Goal: Obtain resource: Download file/media

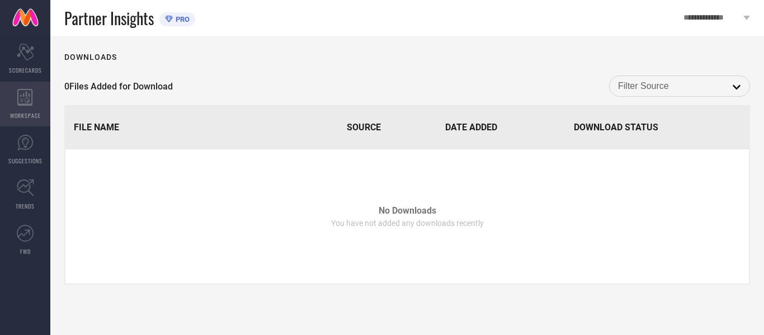
click at [23, 104] on icon at bounding box center [24, 97] width 15 height 17
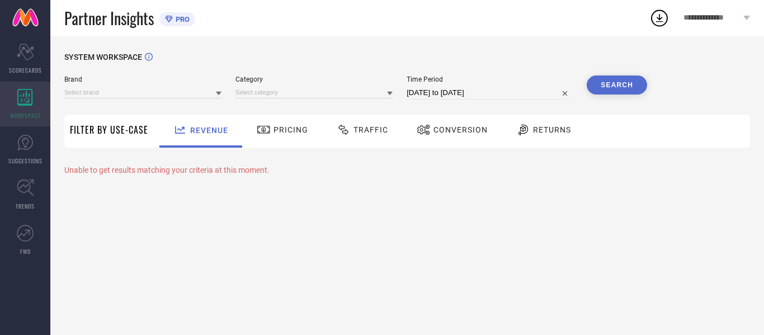
type input "AVANT"
type input "All"
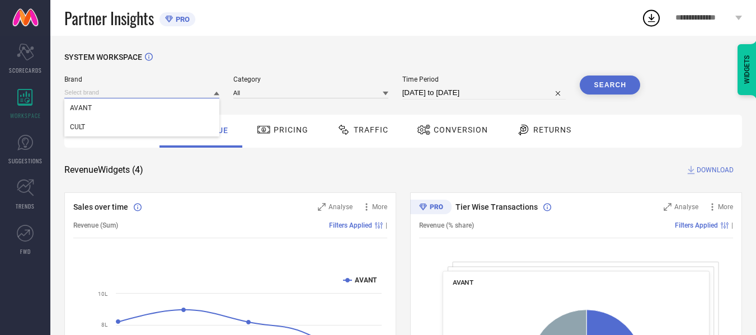
click at [175, 95] on input at bounding box center [141, 93] width 155 height 12
click at [167, 129] on div "CULT" at bounding box center [141, 126] width 155 height 19
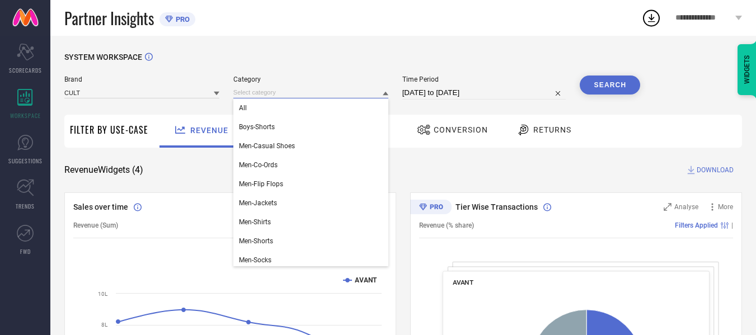
click at [294, 96] on input at bounding box center [310, 93] width 155 height 12
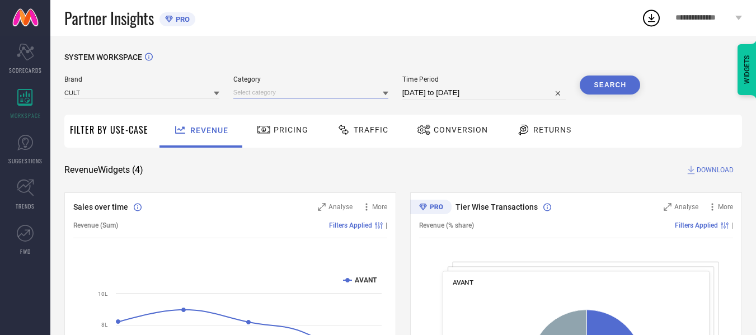
click at [294, 96] on input at bounding box center [310, 93] width 155 height 12
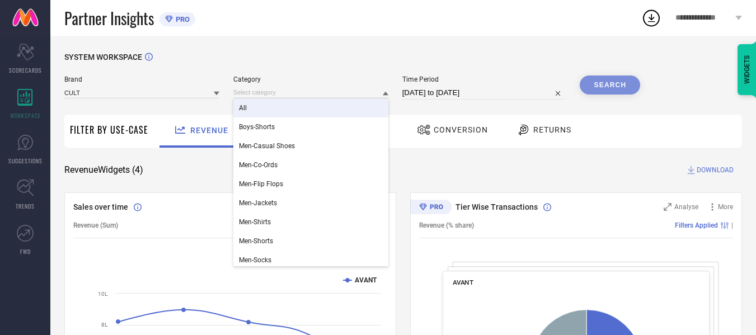
click at [302, 108] on div "All" at bounding box center [310, 107] width 155 height 19
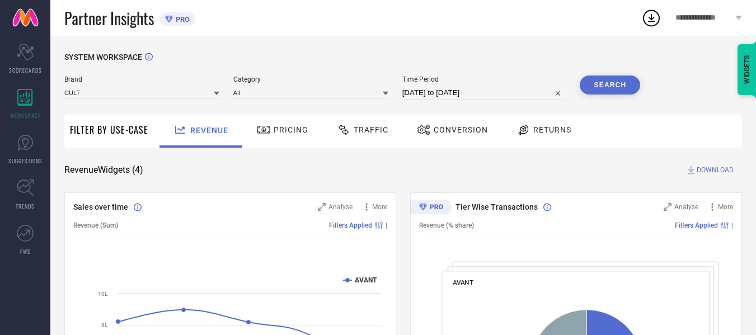
select select "6"
select select "2025"
select select "7"
select select "2025"
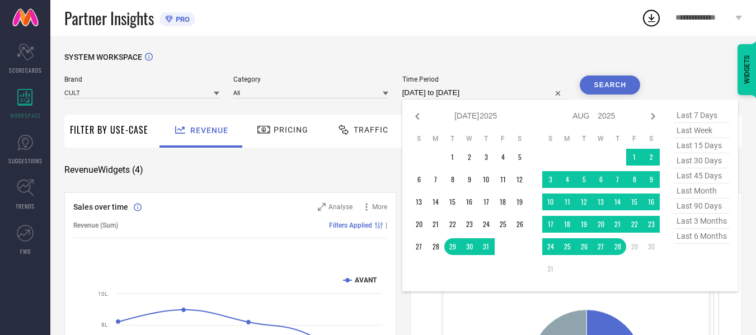
click at [457, 92] on input "[DATE] to [DATE]" at bounding box center [484, 92] width 164 height 13
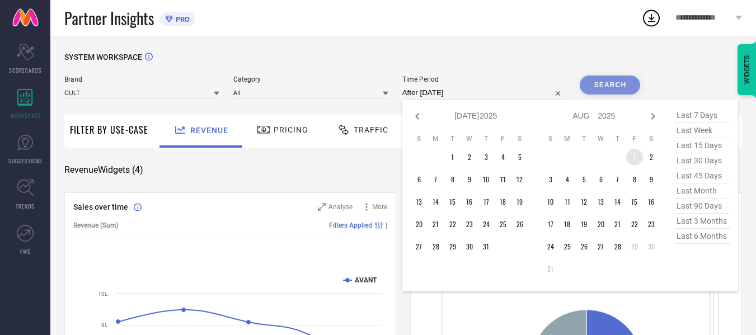
click at [638, 155] on td "1" at bounding box center [634, 157] width 17 height 17
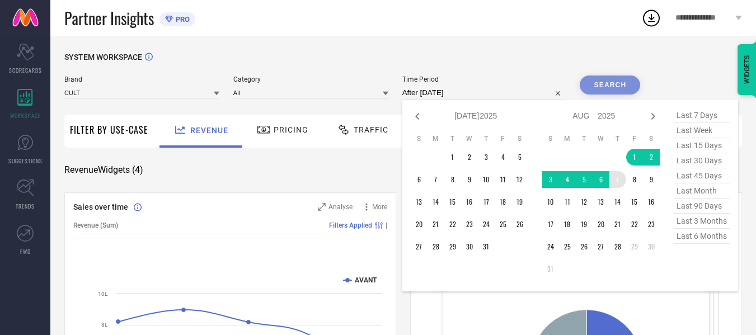
type input "[DATE] to [DATE]"
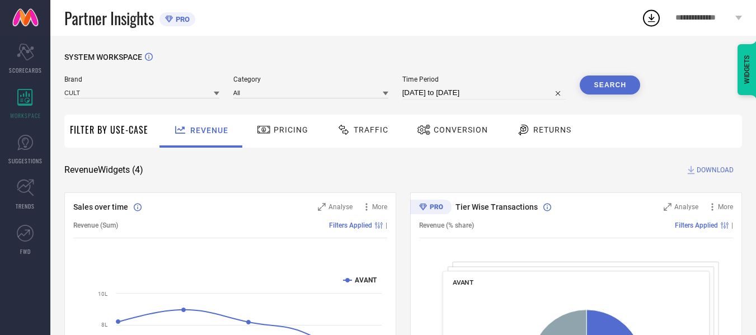
click at [612, 82] on button "Search" at bounding box center [609, 85] width 60 height 19
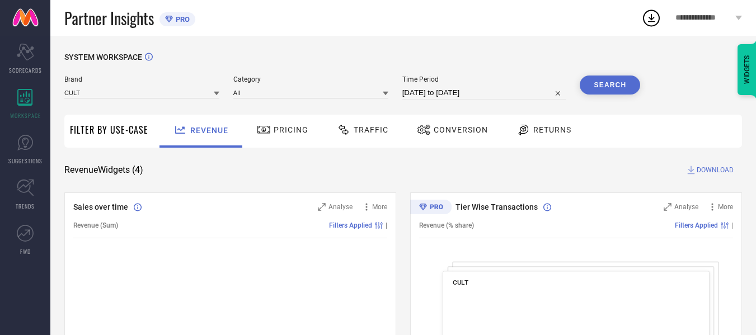
click at [364, 133] on span "Traffic" at bounding box center [370, 129] width 35 height 9
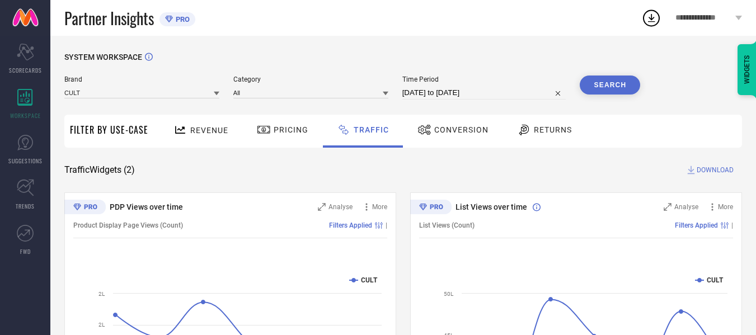
click at [708, 169] on span "DOWNLOAD" at bounding box center [714, 169] width 37 height 11
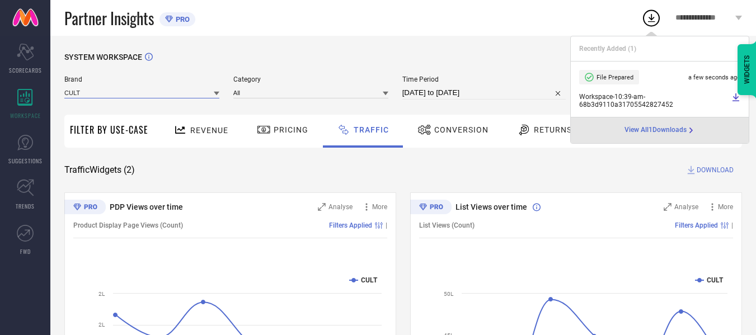
click at [173, 90] on input at bounding box center [141, 93] width 155 height 12
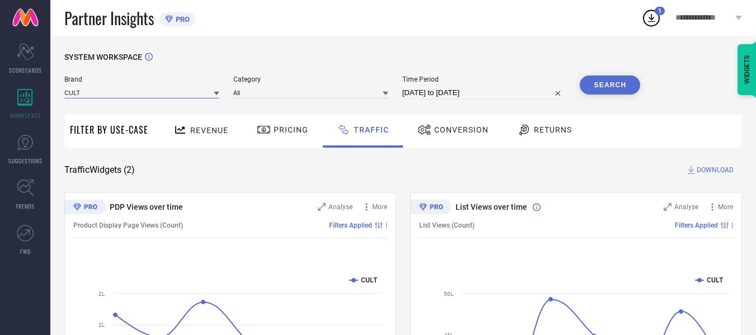
click at [173, 90] on input at bounding box center [141, 93] width 155 height 12
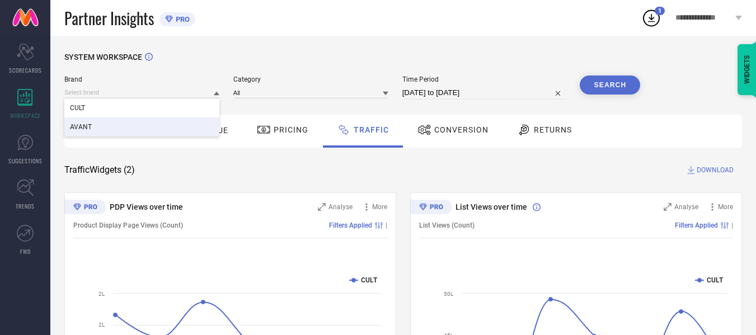
click at [176, 122] on div "AVANT" at bounding box center [141, 126] width 155 height 19
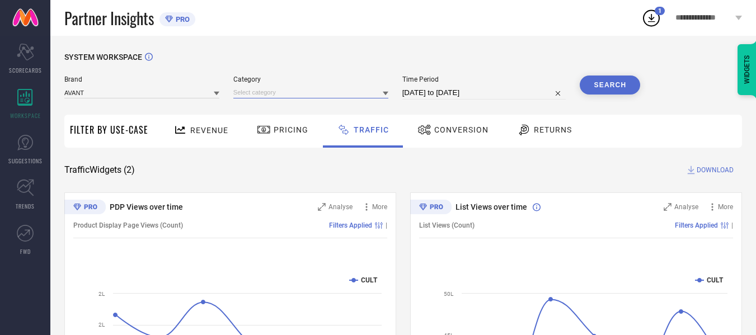
click at [352, 90] on input at bounding box center [310, 93] width 155 height 12
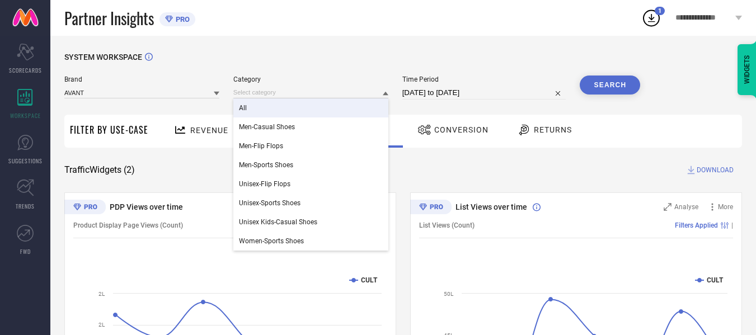
click at [351, 108] on div "All" at bounding box center [310, 107] width 155 height 19
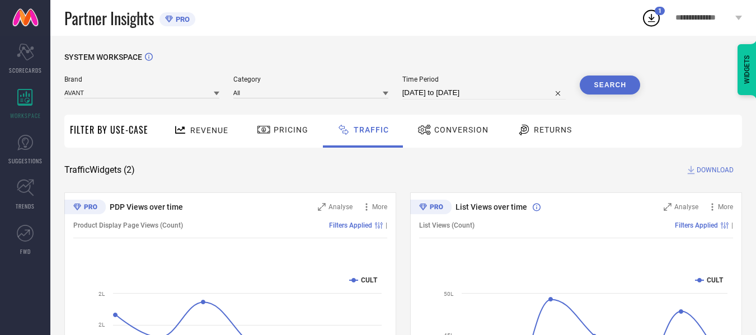
click at [603, 79] on button "Search" at bounding box center [609, 85] width 60 height 19
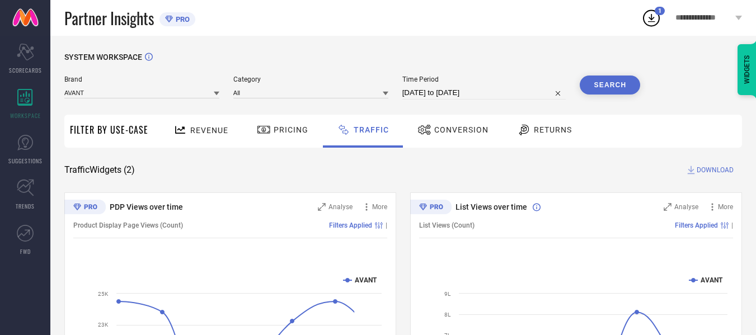
click at [706, 172] on span "DOWNLOAD" at bounding box center [714, 169] width 37 height 11
drag, startPoint x: 475, startPoint y: 84, endPoint x: 478, endPoint y: 89, distance: 5.8
click at [478, 89] on div "Time Period [DATE] to [DATE]" at bounding box center [484, 88] width 164 height 24
select select "7"
select select "2025"
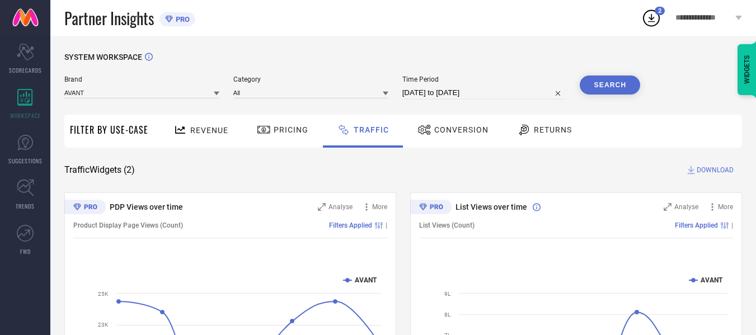
select select "8"
select select "2025"
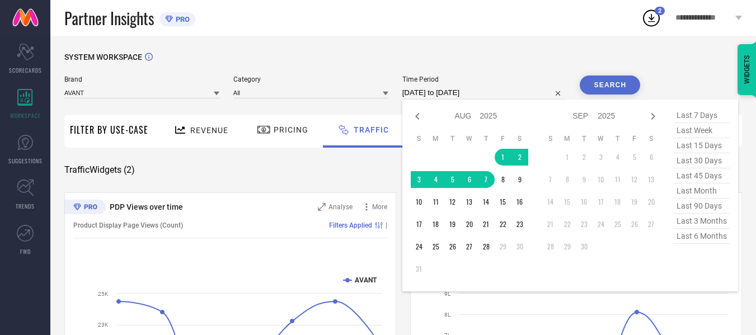
click at [478, 89] on input "[DATE] to [DATE]" at bounding box center [484, 92] width 164 height 13
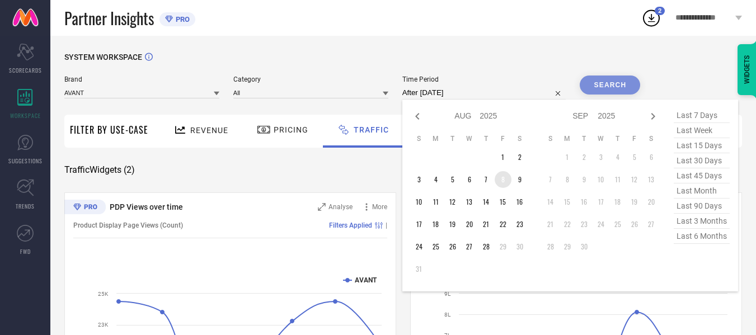
click at [503, 182] on td "8" at bounding box center [502, 179] width 17 height 17
type input "[DATE] to [DATE]"
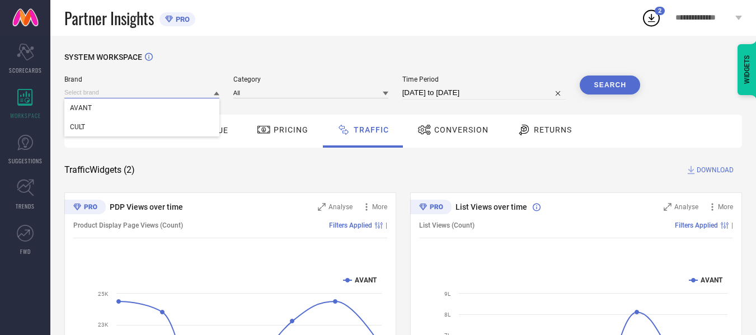
click at [155, 97] on input at bounding box center [141, 93] width 155 height 12
click at [157, 95] on input at bounding box center [141, 93] width 155 height 12
click at [155, 128] on div "CULT" at bounding box center [141, 126] width 155 height 19
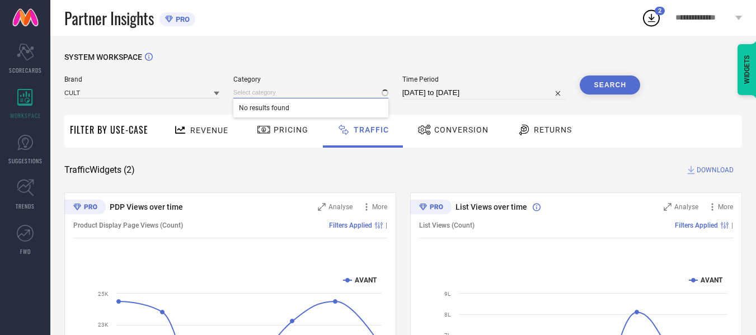
click at [263, 90] on input at bounding box center [310, 93] width 155 height 12
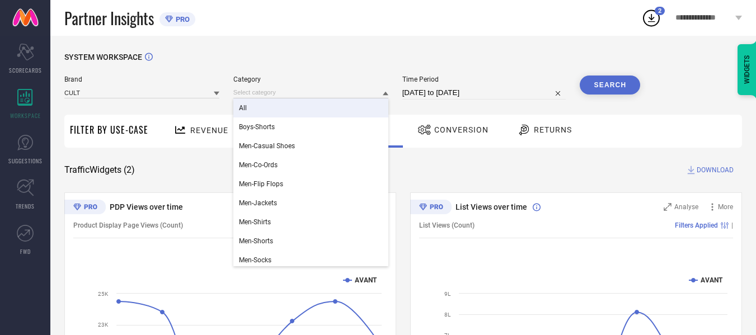
click at [264, 115] on div "All" at bounding box center [310, 107] width 155 height 19
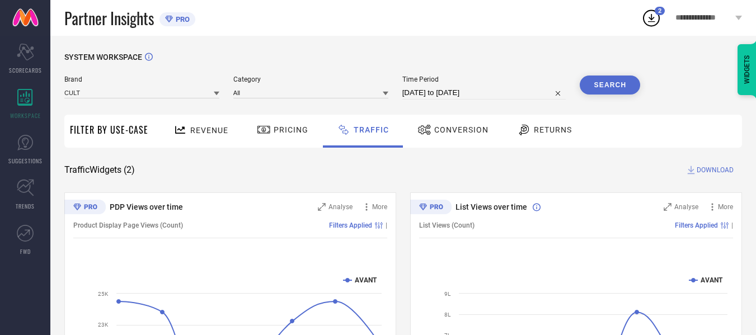
click at [615, 85] on button "Search" at bounding box center [609, 85] width 60 height 19
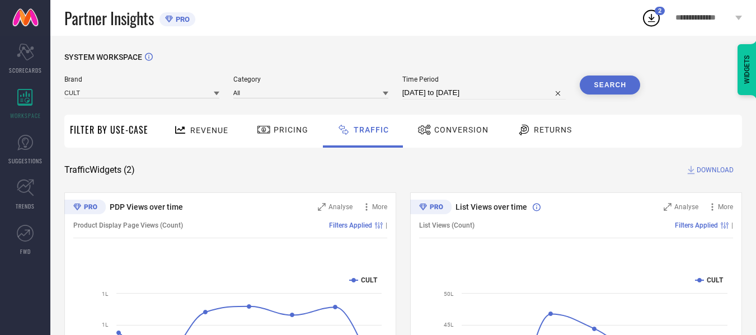
click at [617, 88] on button "Search" at bounding box center [609, 85] width 60 height 19
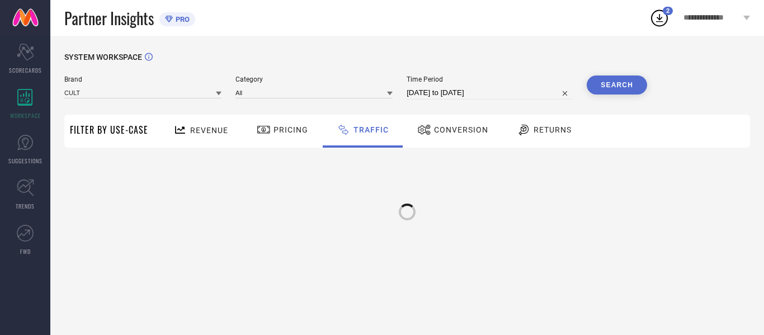
click at [452, 136] on div "Conversion" at bounding box center [452, 129] width 77 height 19
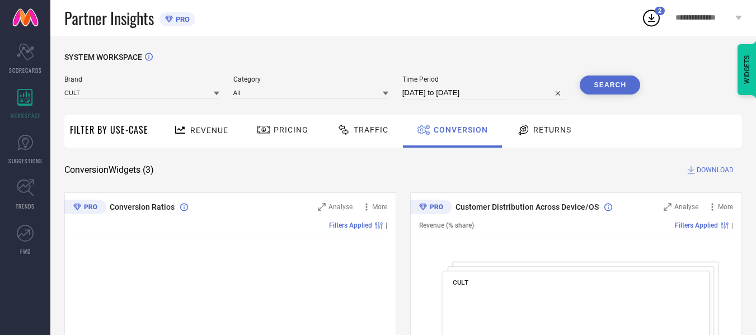
click at [358, 138] on div "Traffic" at bounding box center [362, 129] width 57 height 19
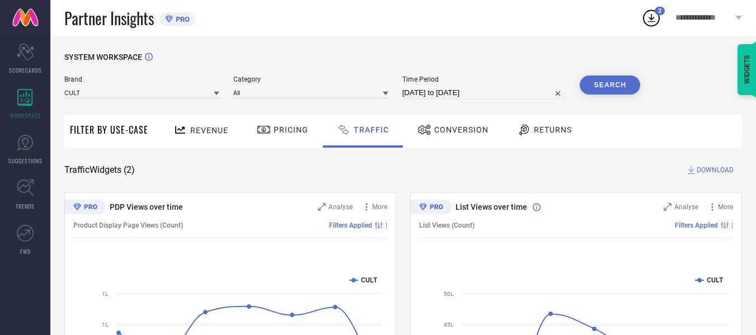
click at [714, 169] on span "DOWNLOAD" at bounding box center [714, 169] width 37 height 11
click at [188, 89] on input at bounding box center [141, 93] width 155 height 12
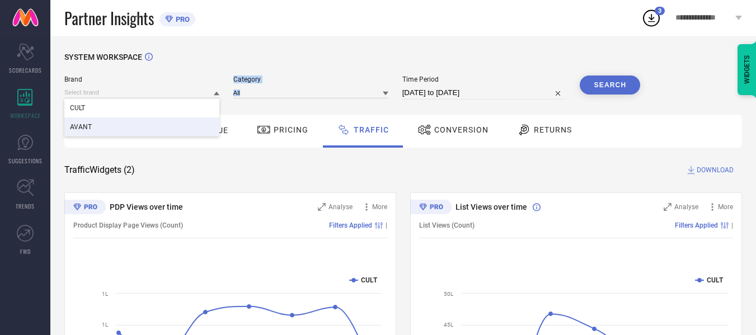
drag, startPoint x: 186, startPoint y: 133, endPoint x: 303, endPoint y: 103, distance: 119.9
click at [303, 103] on div "Brand CULT AVANT Category All Time Period [DATE] to [DATE] Search" at bounding box center [351, 93] width 575 height 34
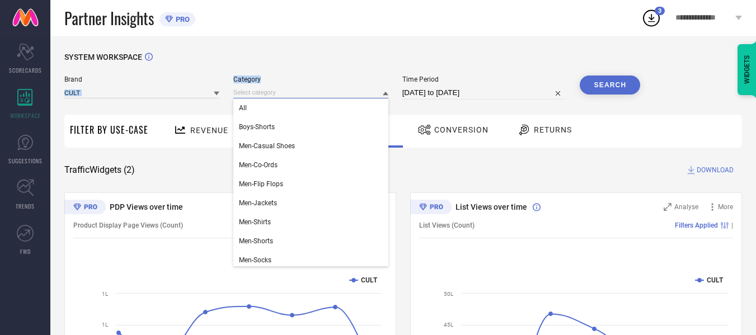
click at [316, 95] on input at bounding box center [310, 93] width 155 height 12
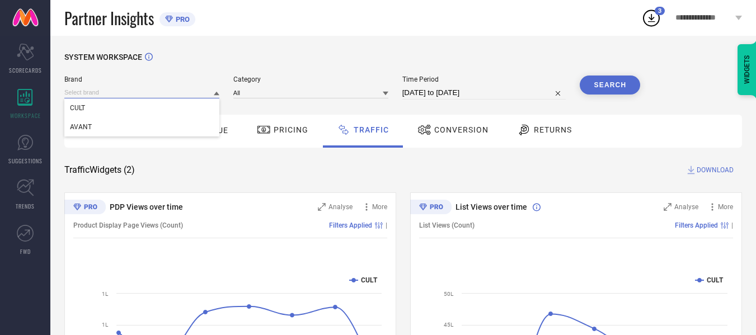
click at [149, 91] on input at bounding box center [141, 93] width 155 height 12
click at [177, 94] on input at bounding box center [141, 93] width 155 height 12
click at [170, 129] on div "AVANT" at bounding box center [141, 126] width 155 height 19
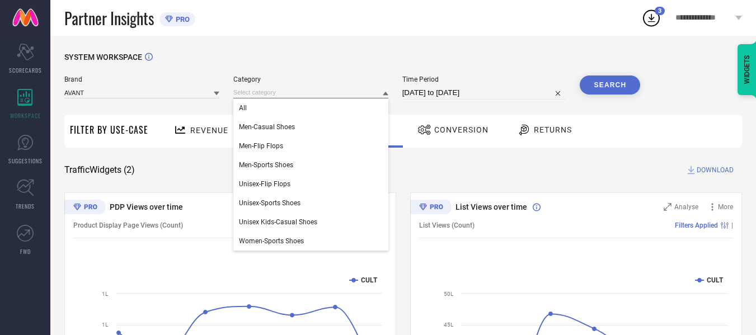
click at [285, 96] on input at bounding box center [310, 93] width 155 height 12
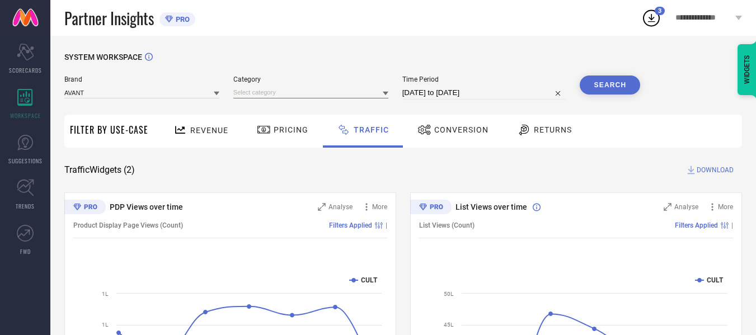
click at [285, 96] on input at bounding box center [310, 93] width 155 height 12
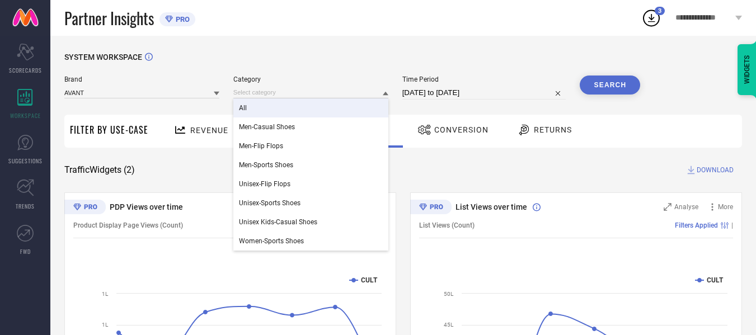
click at [287, 102] on div "All" at bounding box center [310, 107] width 155 height 19
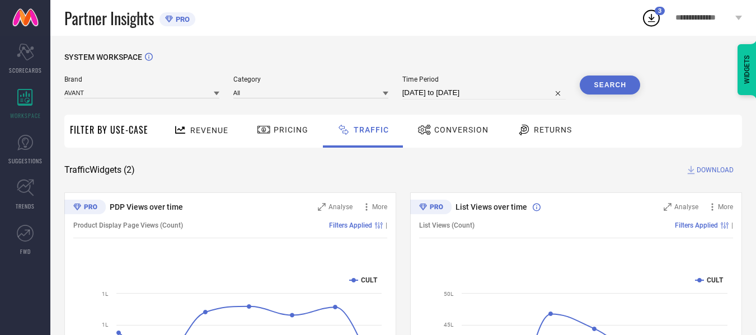
click at [604, 91] on button "Search" at bounding box center [609, 85] width 60 height 19
click at [723, 169] on span "DOWNLOAD" at bounding box center [714, 169] width 37 height 11
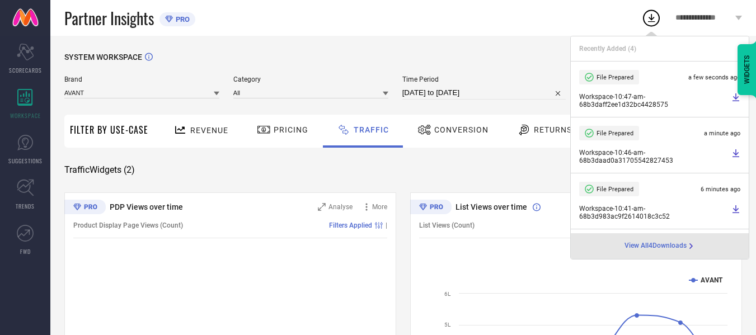
select select "7"
select select "2025"
select select "8"
select select "2025"
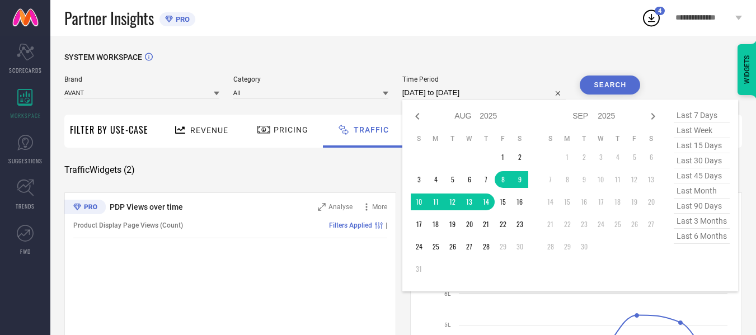
click at [427, 98] on input "[DATE] to [DATE]" at bounding box center [484, 92] width 164 height 13
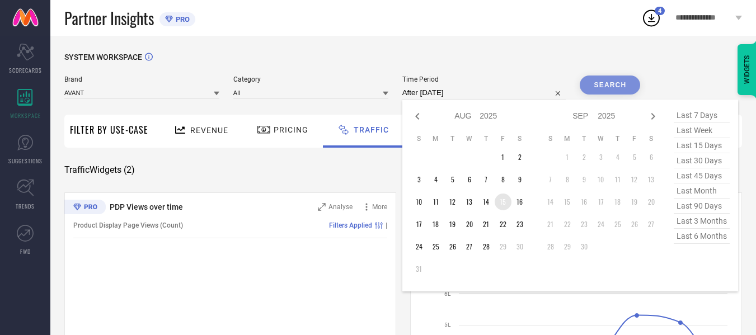
click at [510, 207] on td "15" at bounding box center [502, 202] width 17 height 17
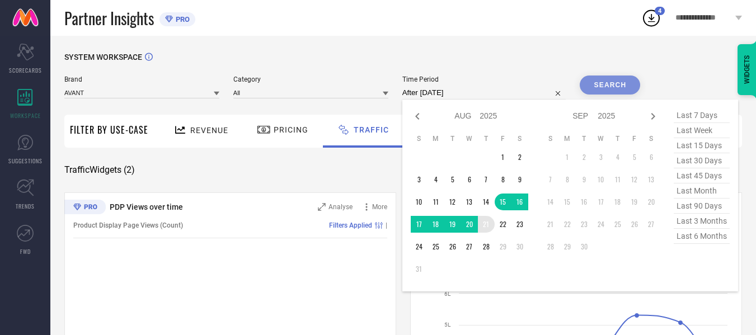
type input "[DATE] to [DATE]"
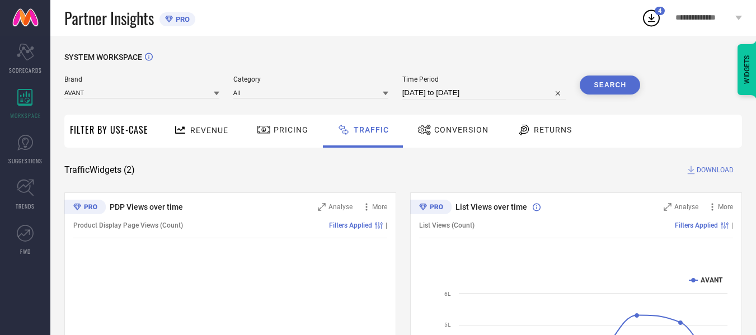
click at [605, 86] on button "Search" at bounding box center [609, 85] width 60 height 19
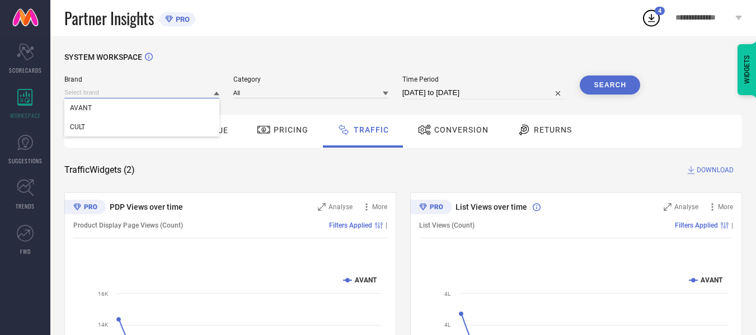
click at [180, 94] on input at bounding box center [141, 93] width 155 height 12
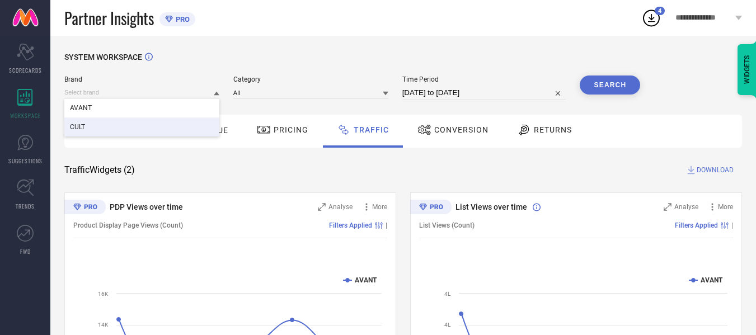
drag, startPoint x: 183, startPoint y: 124, endPoint x: 171, endPoint y: 128, distance: 12.8
click at [171, 128] on div "CULT" at bounding box center [141, 126] width 155 height 19
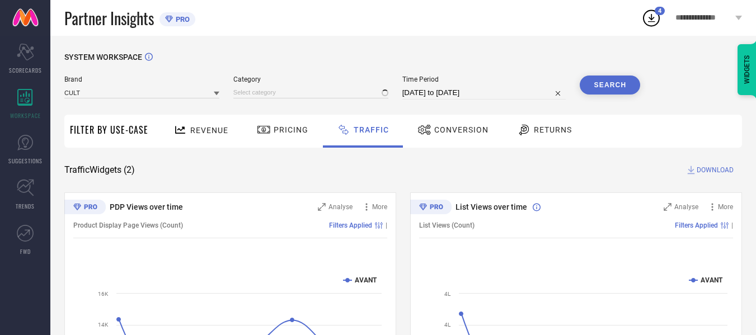
click at [171, 128] on div "Revenue" at bounding box center [201, 130] width 60 height 20
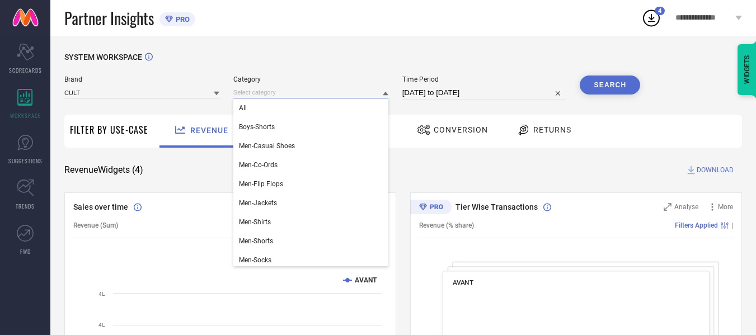
click at [254, 95] on input at bounding box center [310, 93] width 155 height 12
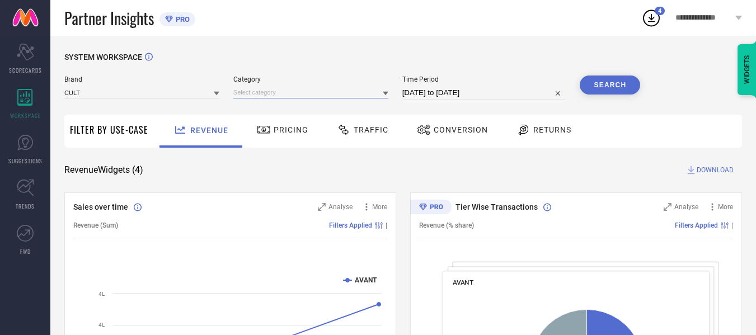
drag, startPoint x: 260, startPoint y: 94, endPoint x: 273, endPoint y: 101, distance: 15.0
click at [273, 101] on div "Brand CULT Category Time Period [DATE] to [DATE] Search" at bounding box center [351, 93] width 575 height 34
click at [292, 89] on input at bounding box center [310, 93] width 155 height 12
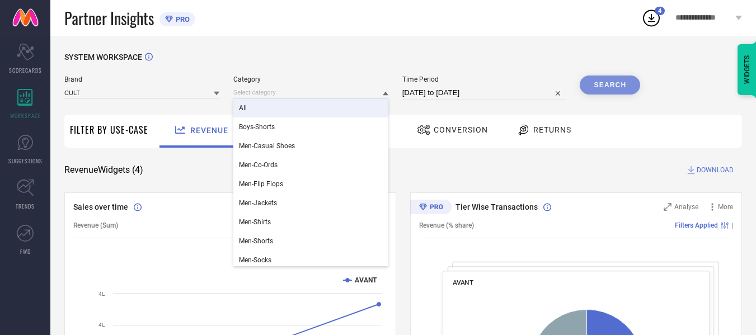
click at [285, 107] on div "All" at bounding box center [310, 107] width 155 height 19
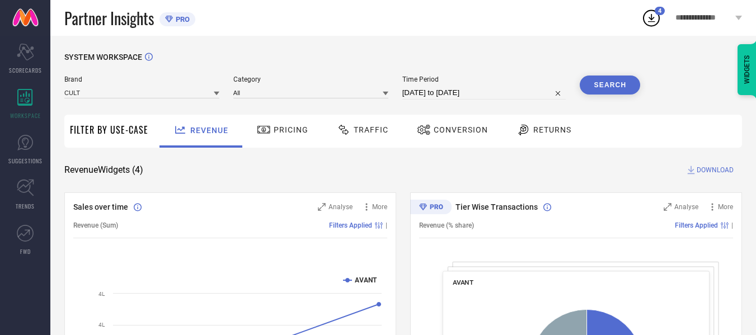
click at [373, 130] on span "Traffic" at bounding box center [370, 129] width 35 height 9
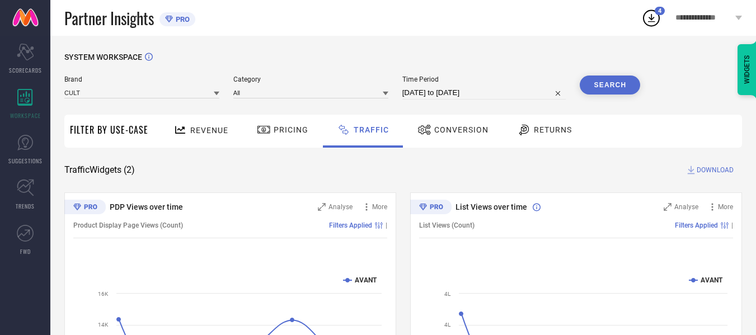
click at [602, 88] on button "Search" at bounding box center [609, 85] width 60 height 19
click at [701, 172] on span "DOWNLOAD" at bounding box center [714, 169] width 37 height 11
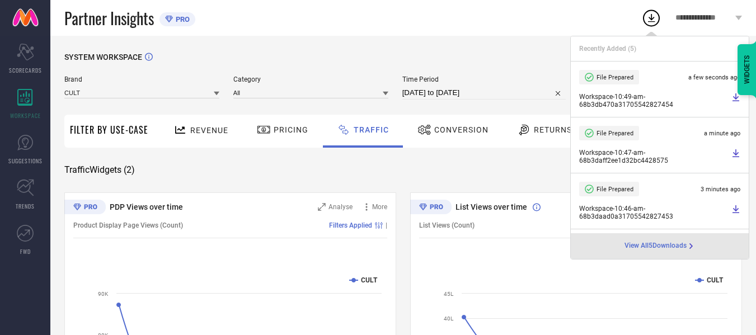
click at [166, 86] on div "Brand CULT" at bounding box center [141, 88] width 155 height 24
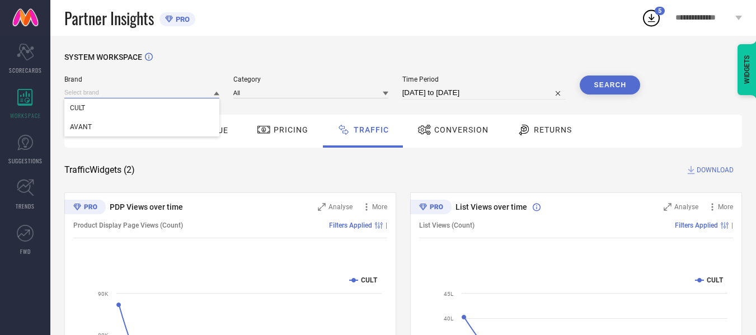
click at [169, 91] on input at bounding box center [141, 93] width 155 height 12
click at [170, 131] on div "AVANT" at bounding box center [141, 126] width 155 height 19
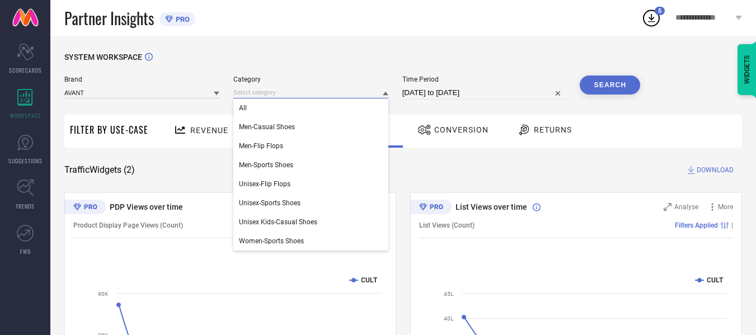
click at [308, 95] on input at bounding box center [310, 93] width 155 height 12
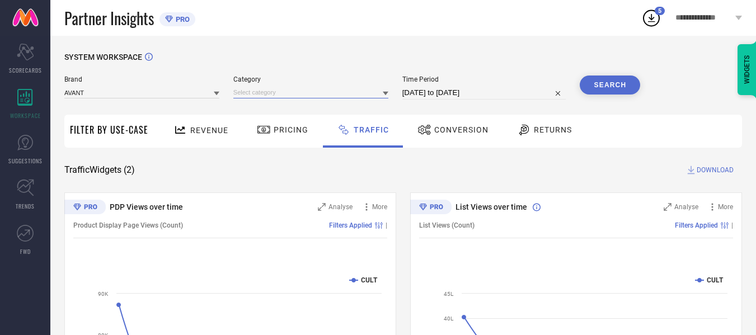
click at [308, 95] on input at bounding box center [310, 93] width 155 height 12
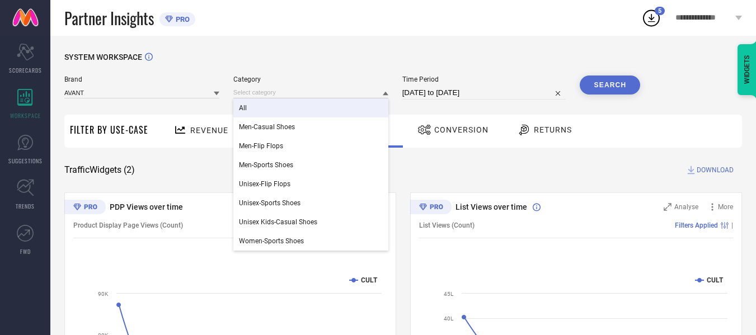
click at [309, 102] on div "All" at bounding box center [310, 107] width 155 height 19
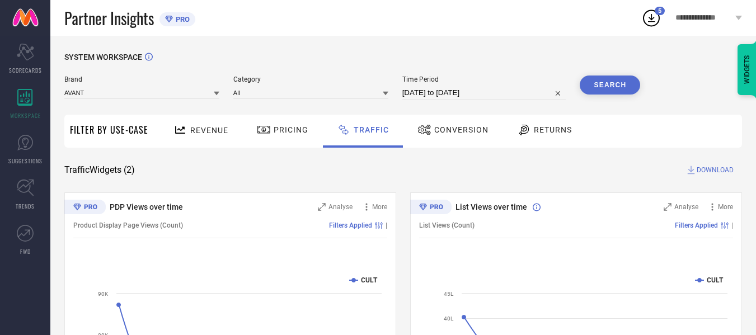
click at [610, 91] on button "Search" at bounding box center [609, 85] width 60 height 19
click at [719, 173] on span "DOWNLOAD" at bounding box center [714, 169] width 37 height 11
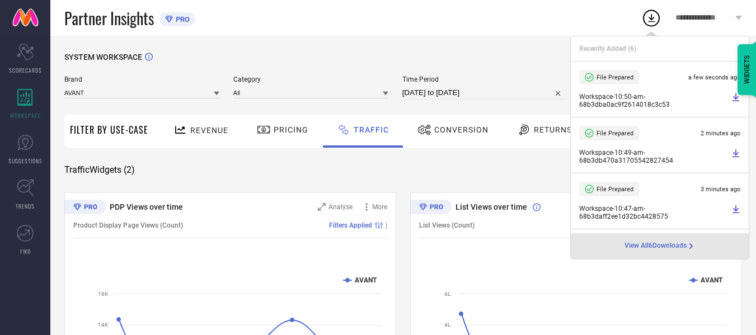
select select "7"
select select "2025"
select select "8"
select select "2025"
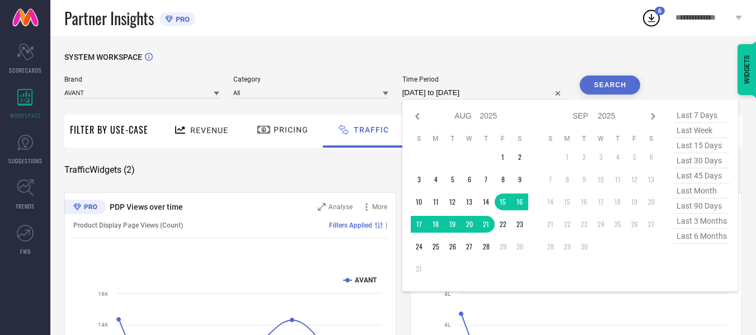
click at [480, 92] on input "[DATE] to [DATE]" at bounding box center [484, 92] width 164 height 13
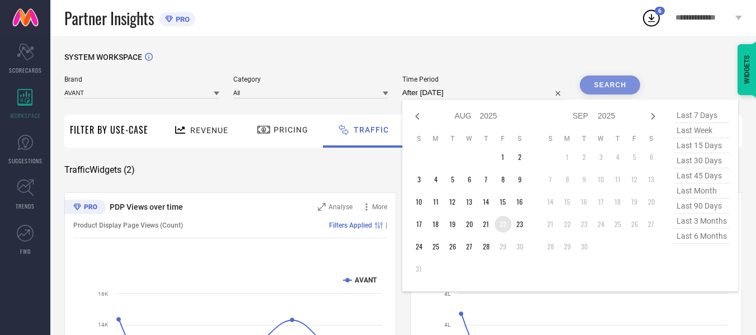
click at [506, 228] on td "22" at bounding box center [502, 224] width 17 height 17
type input "[DATE] to [DATE]"
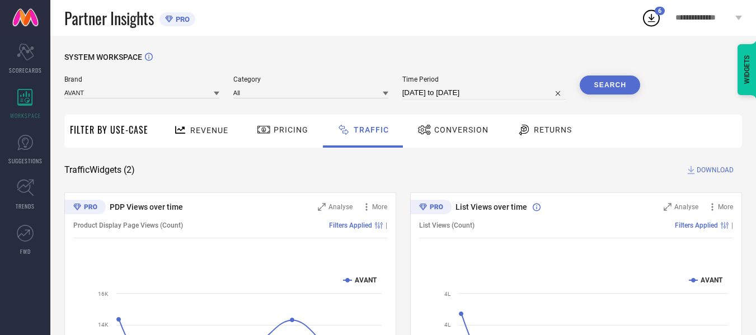
click at [614, 82] on button "Search" at bounding box center [609, 85] width 60 height 19
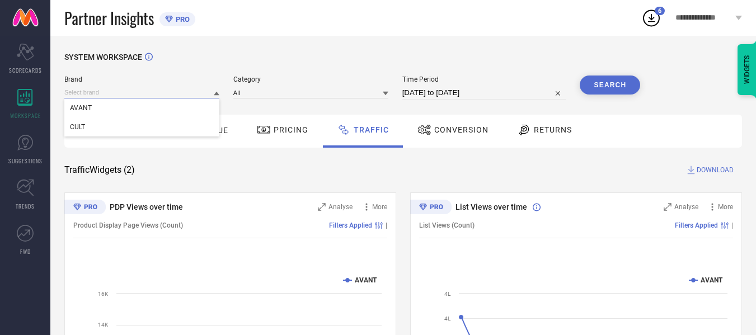
click at [192, 95] on input at bounding box center [141, 93] width 155 height 12
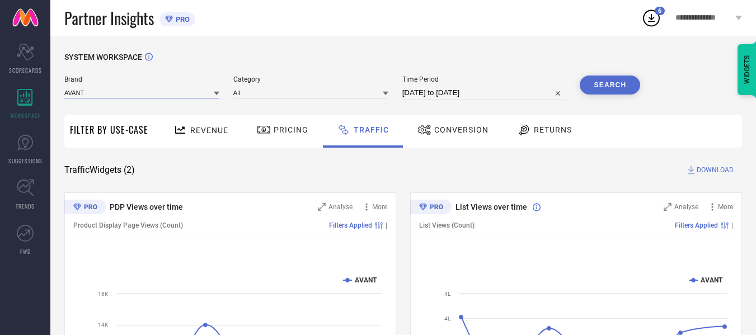
drag, startPoint x: 188, startPoint y: 92, endPoint x: 202, endPoint y: 91, distance: 13.5
click at [202, 91] on input at bounding box center [141, 93] width 155 height 12
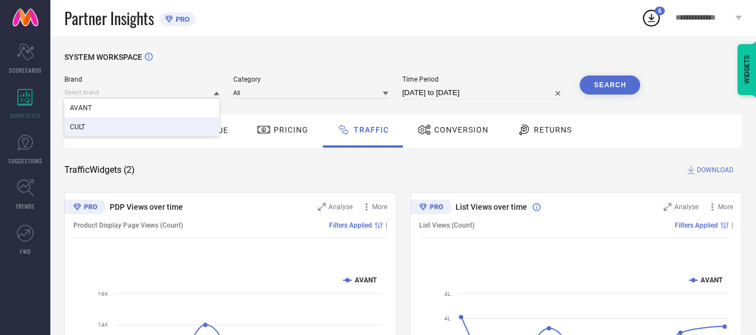
click at [188, 135] on div "CULT" at bounding box center [141, 126] width 155 height 19
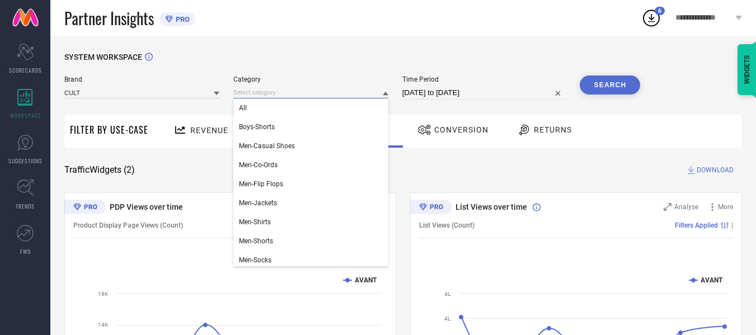
click at [275, 90] on input at bounding box center [310, 93] width 155 height 12
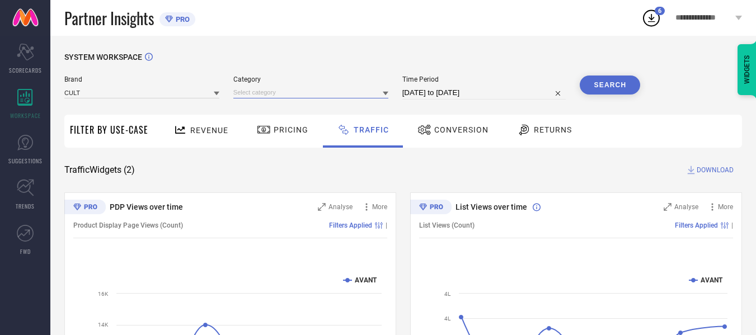
click at [275, 90] on input at bounding box center [310, 93] width 155 height 12
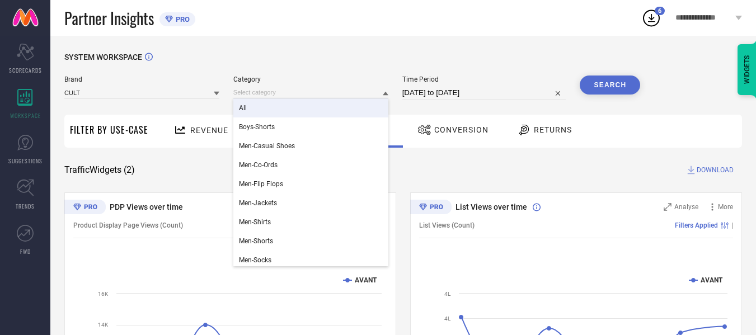
click at [276, 103] on div "All" at bounding box center [310, 107] width 155 height 19
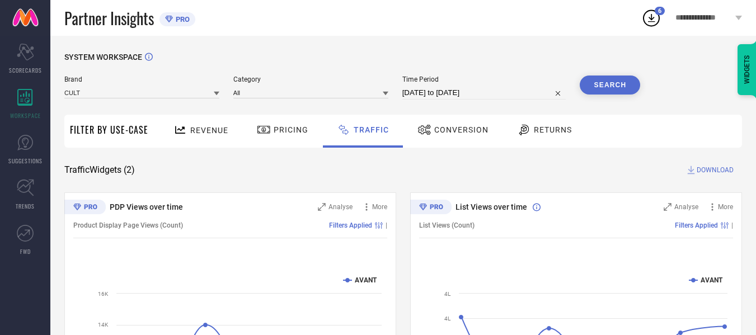
click at [603, 78] on button "Search" at bounding box center [609, 85] width 60 height 19
click at [725, 170] on span "DOWNLOAD" at bounding box center [714, 169] width 37 height 11
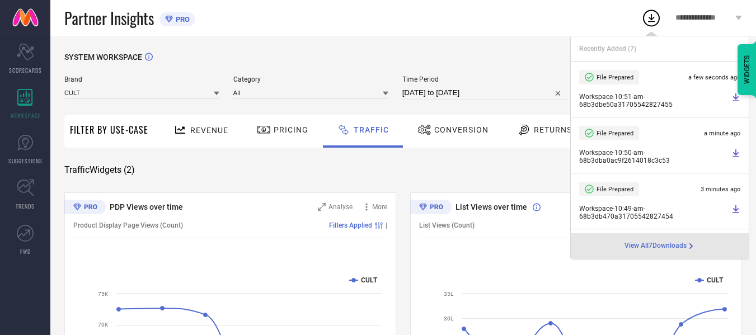
select select "7"
select select "2025"
select select "8"
select select "2025"
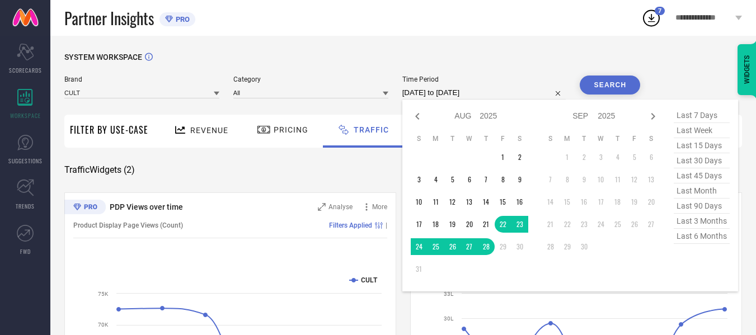
click at [414, 87] on input "[DATE] to [DATE]" at bounding box center [484, 92] width 164 height 13
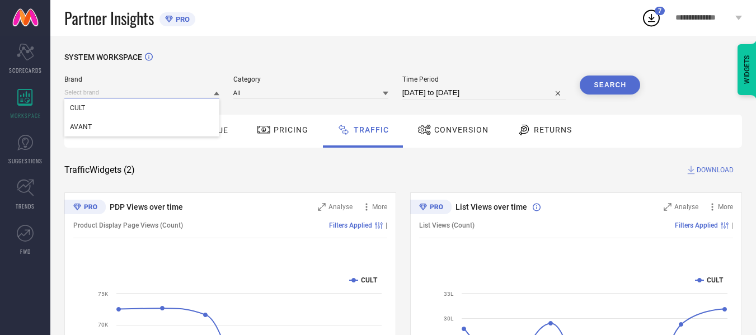
click at [189, 97] on input at bounding box center [141, 93] width 155 height 12
click at [172, 93] on input at bounding box center [141, 93] width 155 height 12
click at [175, 128] on div "AVANT" at bounding box center [141, 126] width 155 height 19
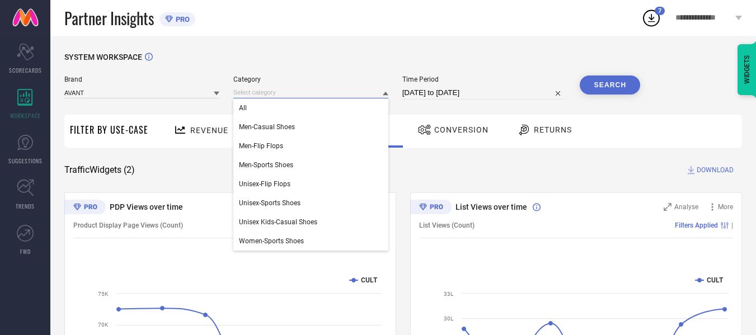
click at [287, 95] on input at bounding box center [310, 93] width 155 height 12
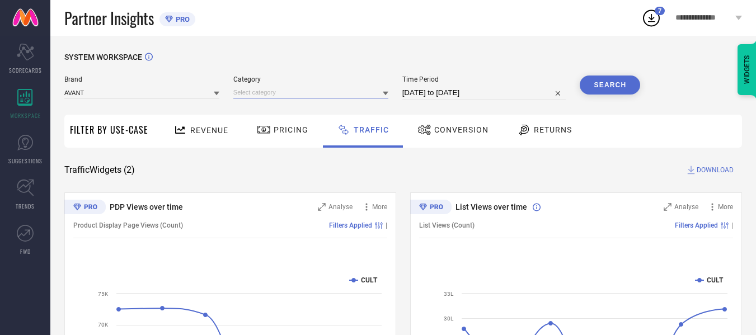
click at [289, 95] on input at bounding box center [310, 93] width 155 height 12
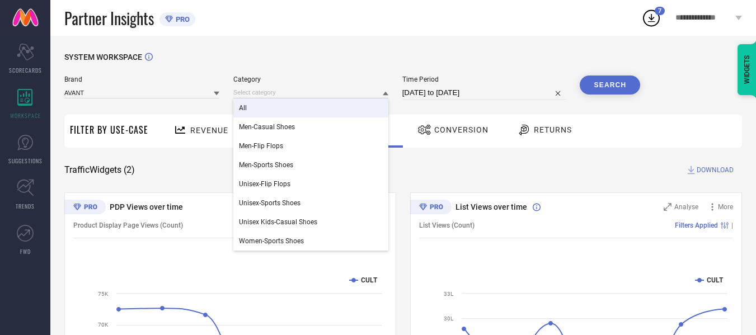
click at [290, 104] on div "All" at bounding box center [310, 107] width 155 height 19
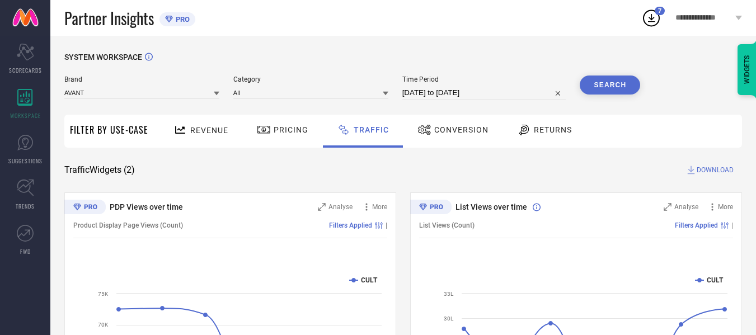
click at [608, 91] on button "Search" at bounding box center [609, 85] width 60 height 19
click at [723, 167] on span "DOWNLOAD" at bounding box center [714, 169] width 37 height 11
